Goal: Task Accomplishment & Management: Complete application form

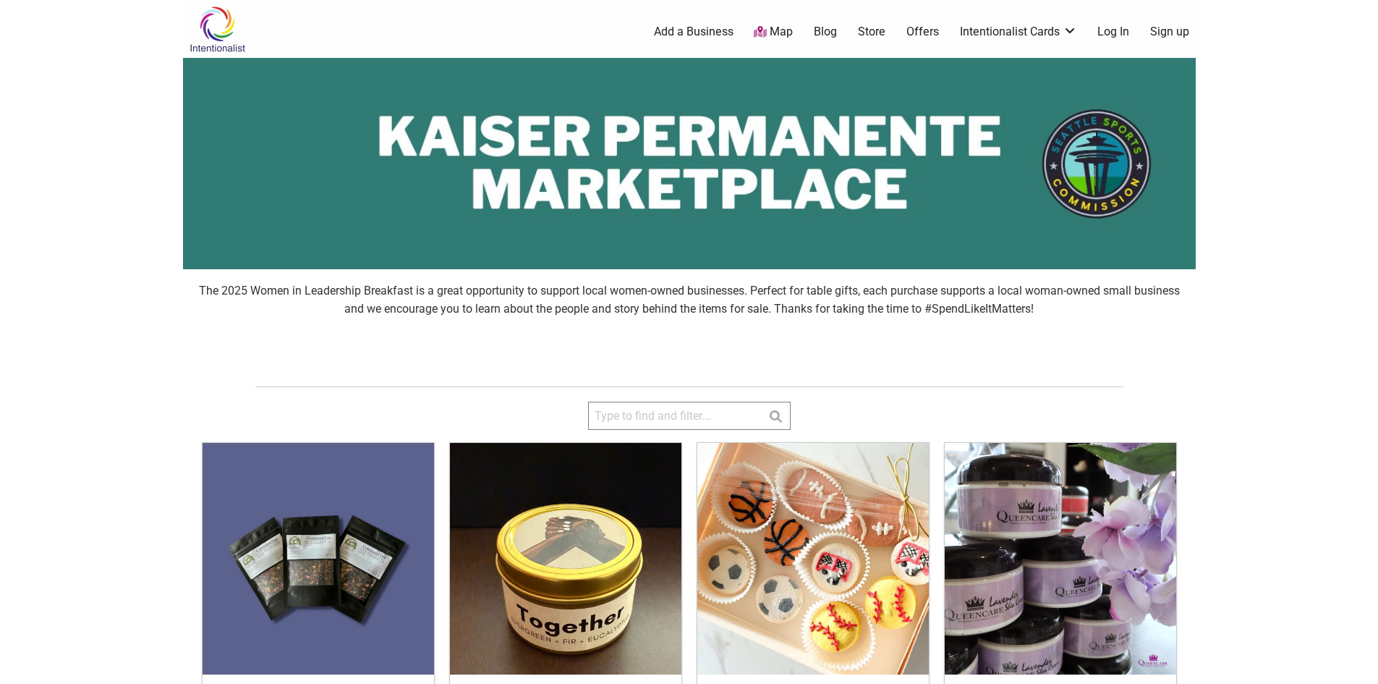
click at [1115, 27] on link "Log In" at bounding box center [1113, 32] width 32 height 16
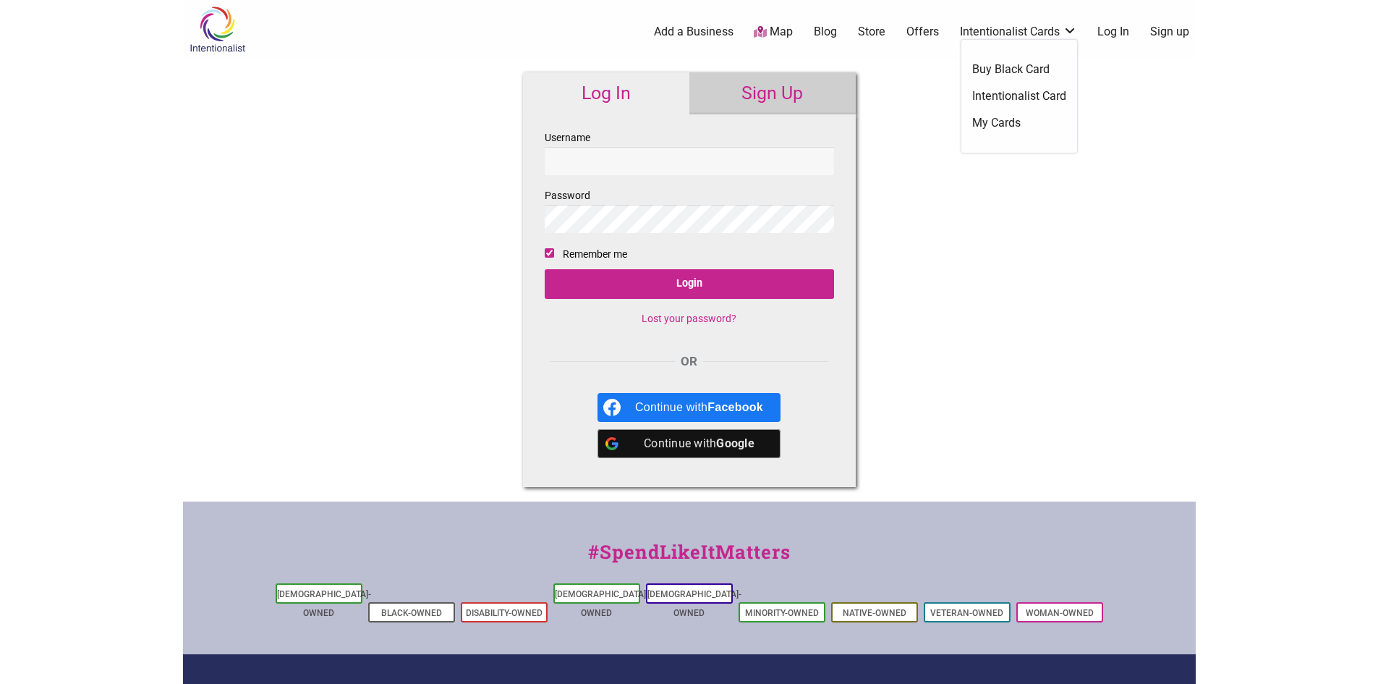
click at [710, 145] on label "Username" at bounding box center [689, 152] width 289 height 46
click at [710, 147] on input "Username" at bounding box center [689, 161] width 289 height 28
click at [772, 89] on link "Sign Up" at bounding box center [772, 93] width 166 height 42
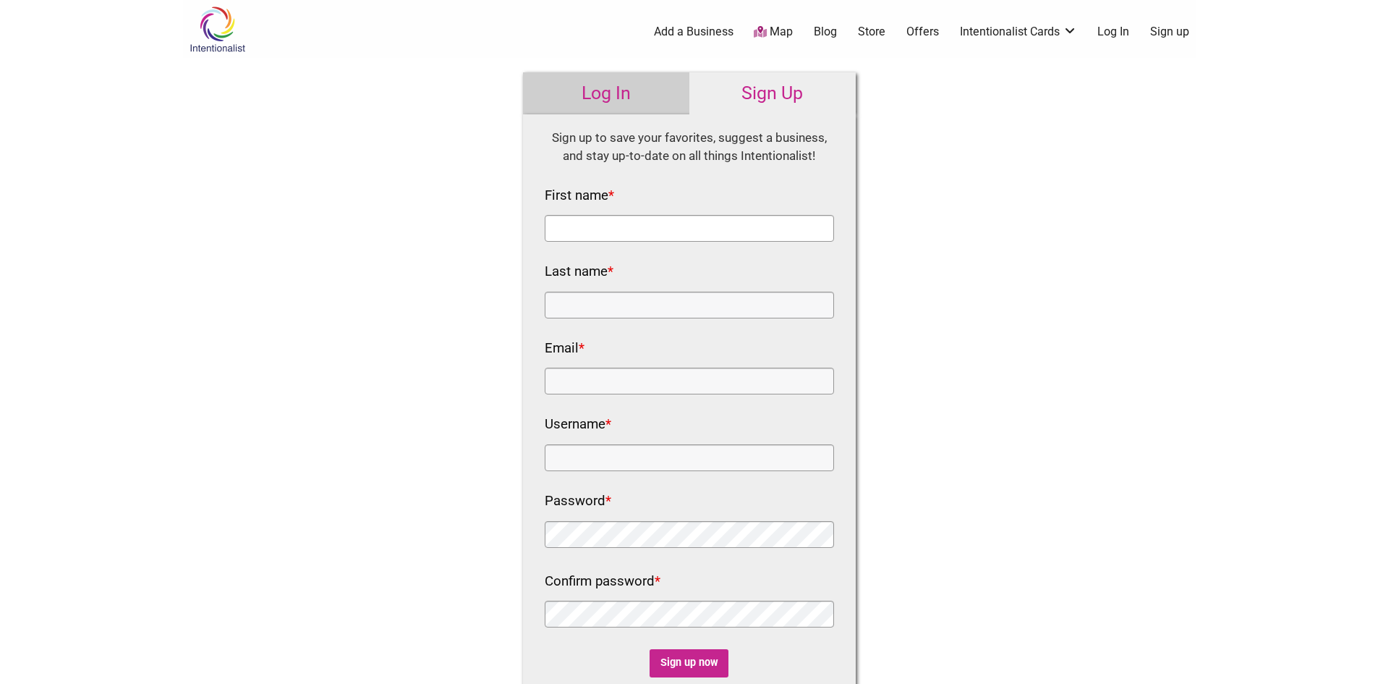
click at [650, 234] on input "First name *" at bounding box center [689, 228] width 289 height 27
type input "[PERSON_NAME]"
type input "Sylves"
type input "bsylves@wiaasp.com"
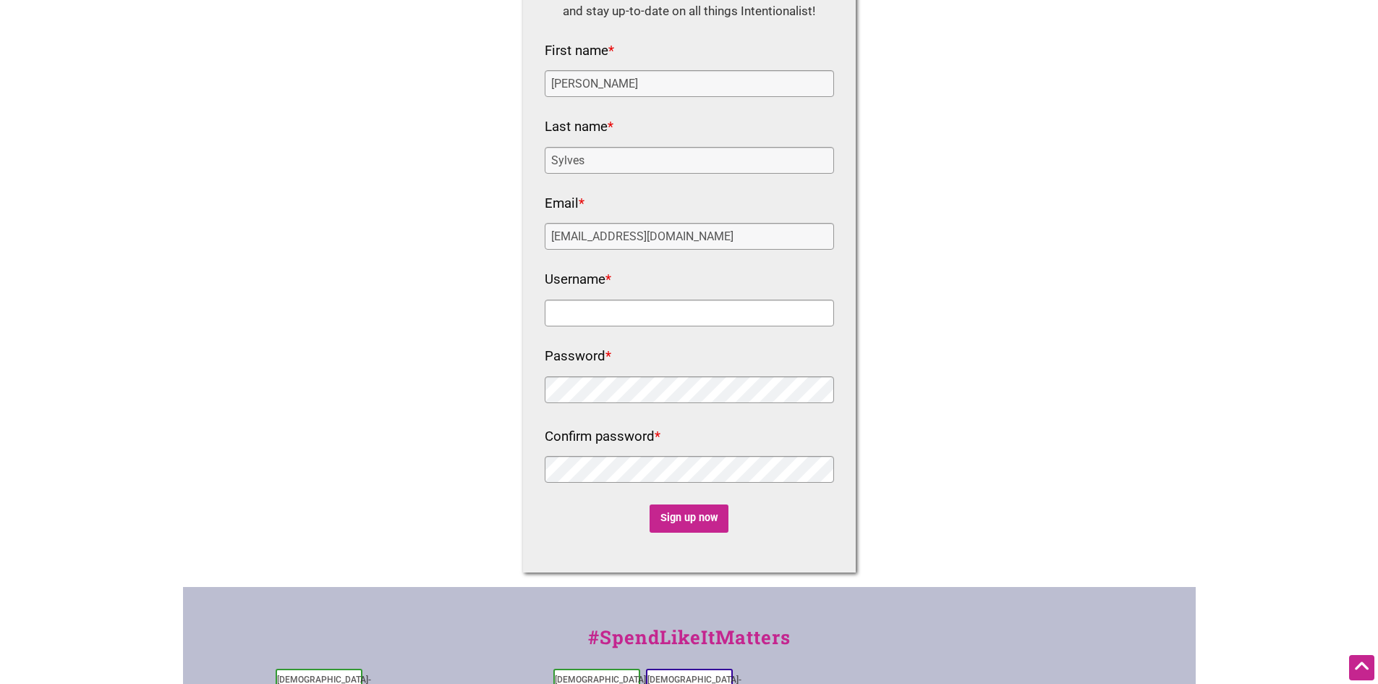
click at [664, 319] on input "Username *" at bounding box center [689, 312] width 289 height 27
type input "bethsylves24@gmail.com"
click at [695, 523] on input "Sign up now" at bounding box center [689, 518] width 79 height 28
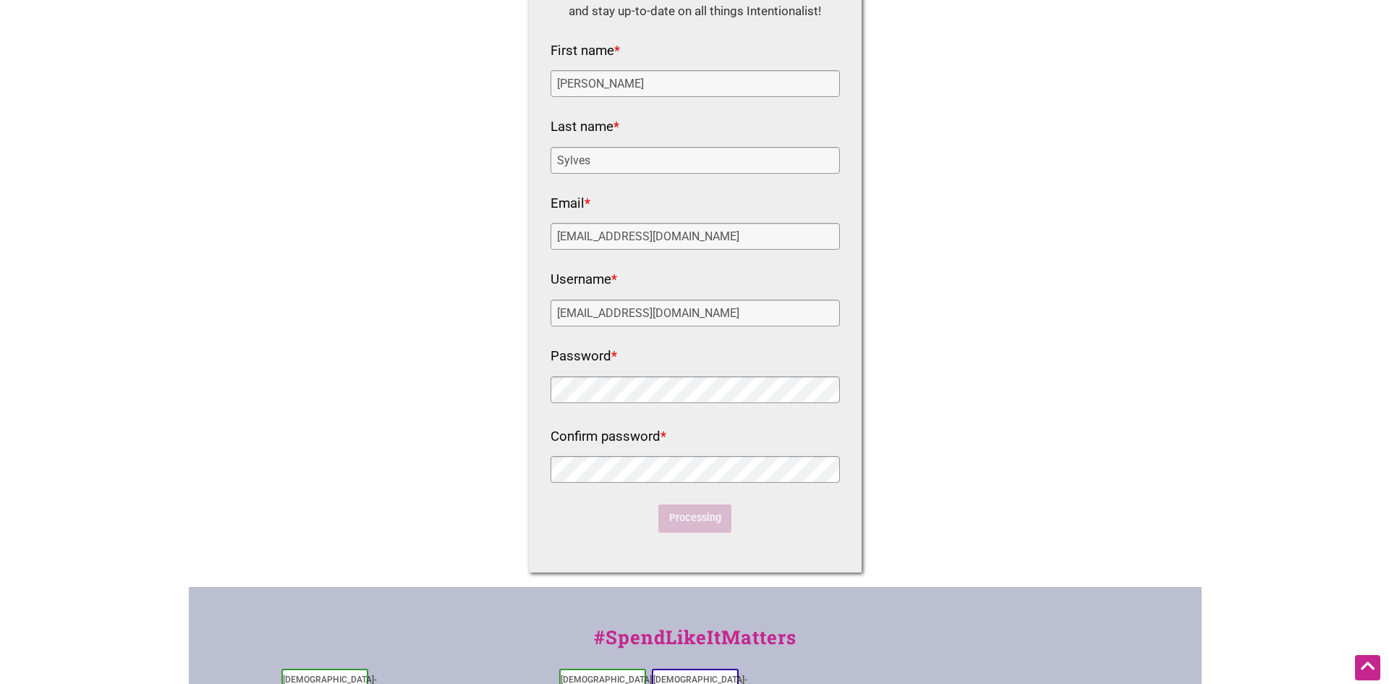
scroll to position [0, 0]
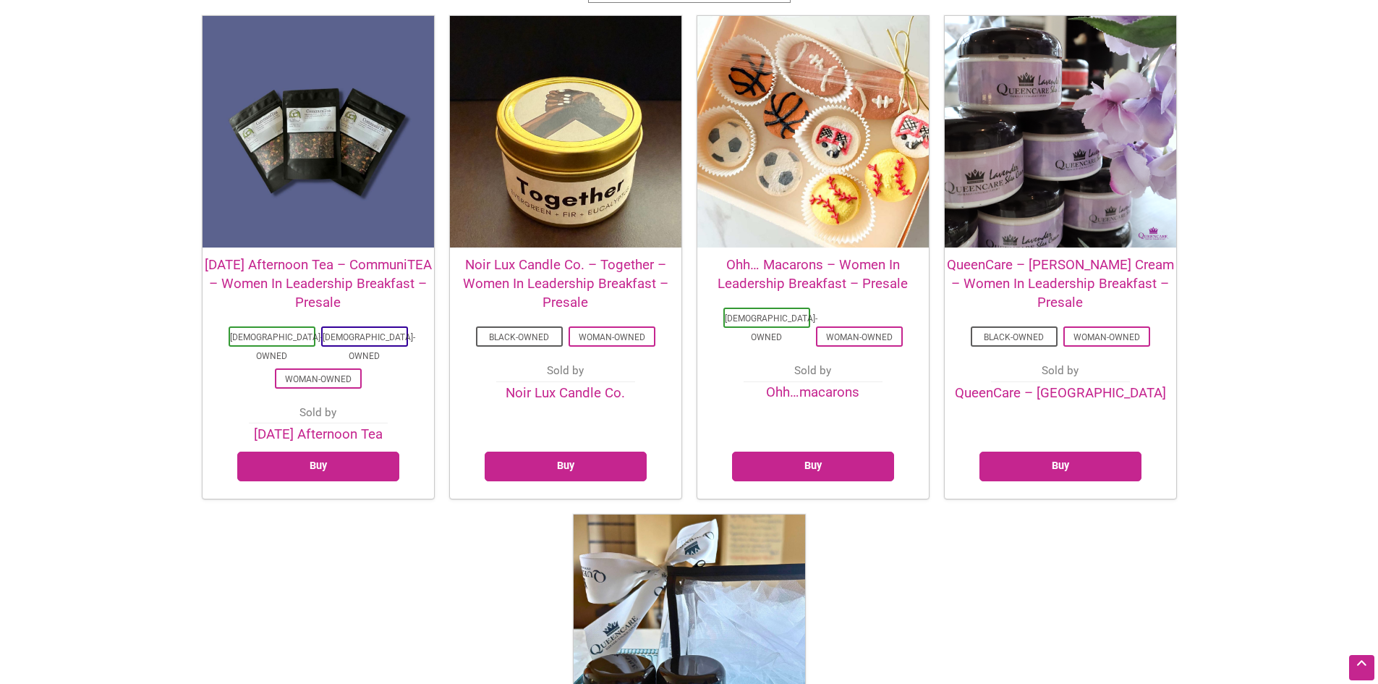
scroll to position [65, 0]
